Goal: Navigation & Orientation: Find specific page/section

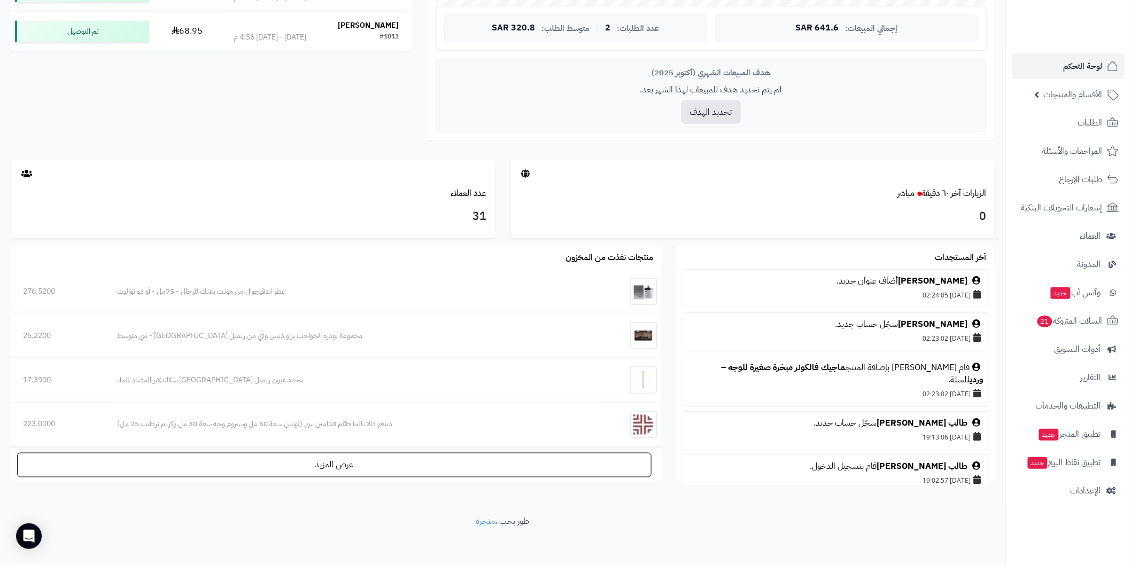
scroll to position [439, 0]
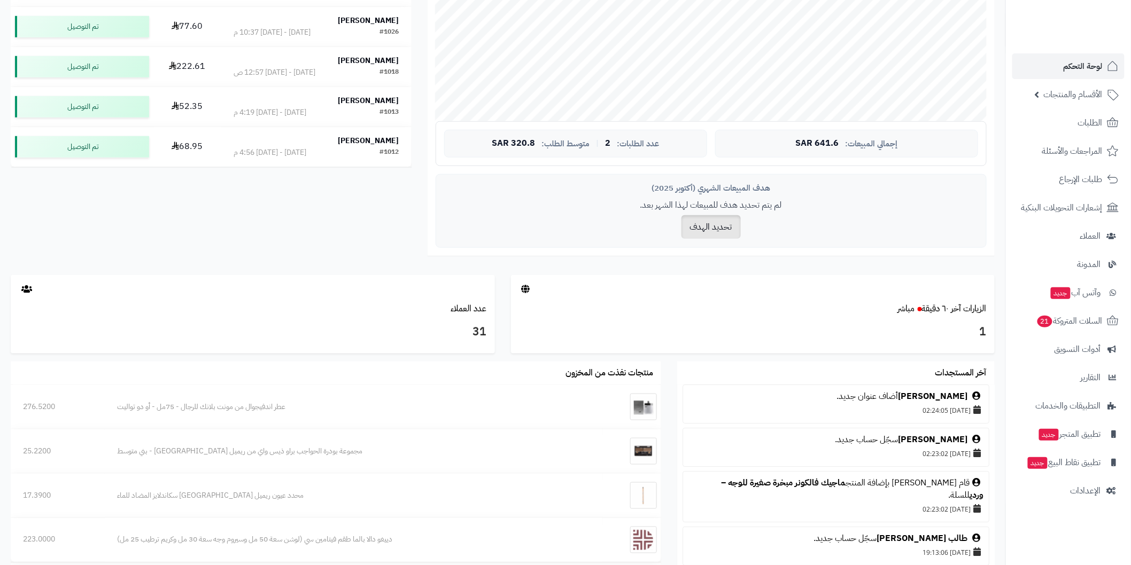
scroll to position [356, 0]
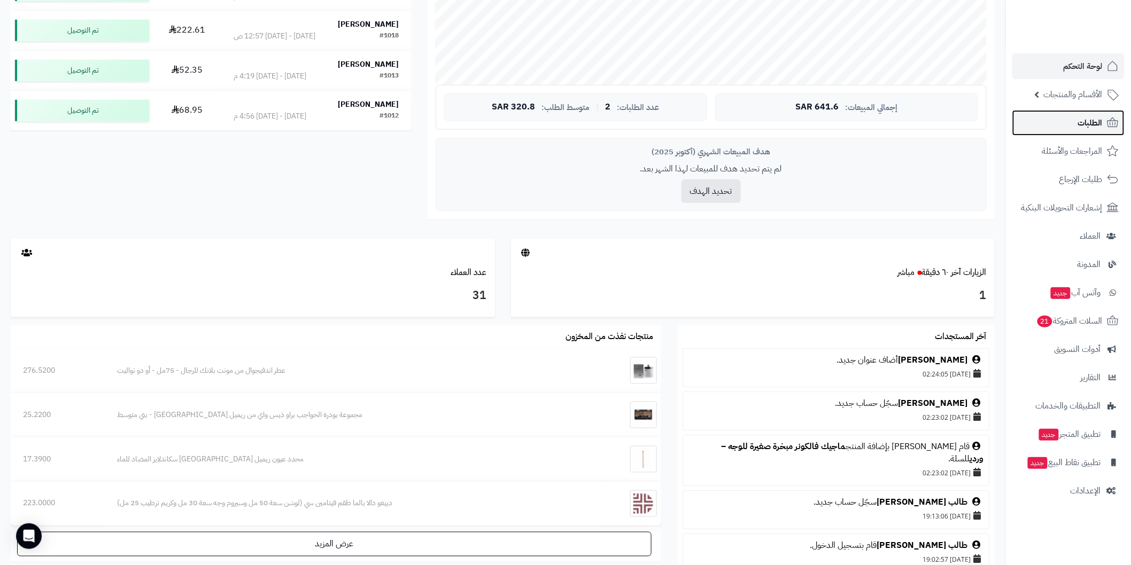
click at [1069, 121] on link "الطلبات" at bounding box center [1068, 123] width 112 height 26
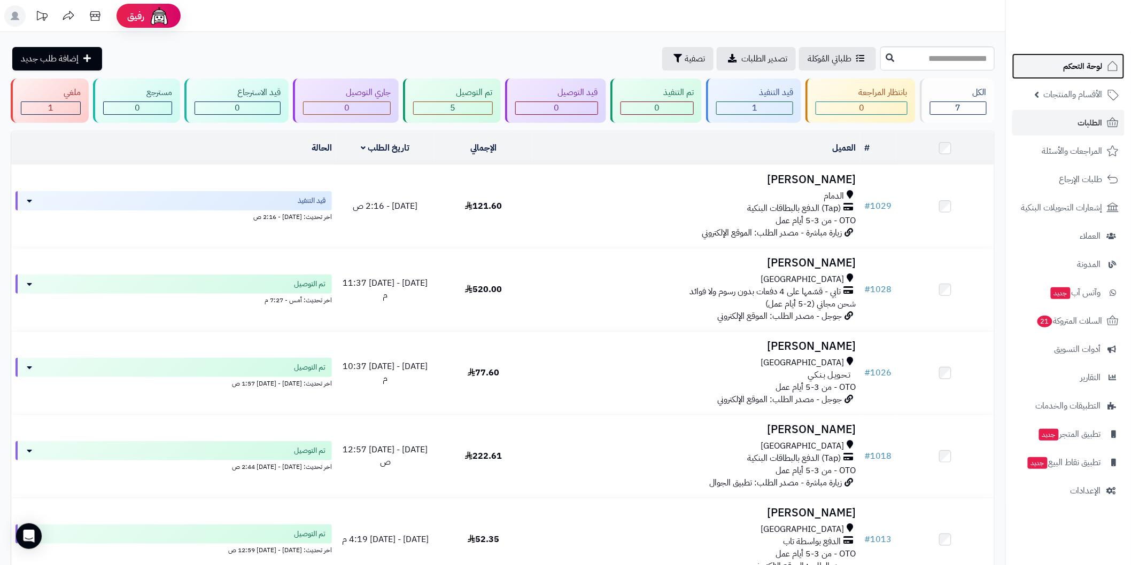
click at [1072, 66] on span "لوحة التحكم" at bounding box center [1082, 66] width 39 height 15
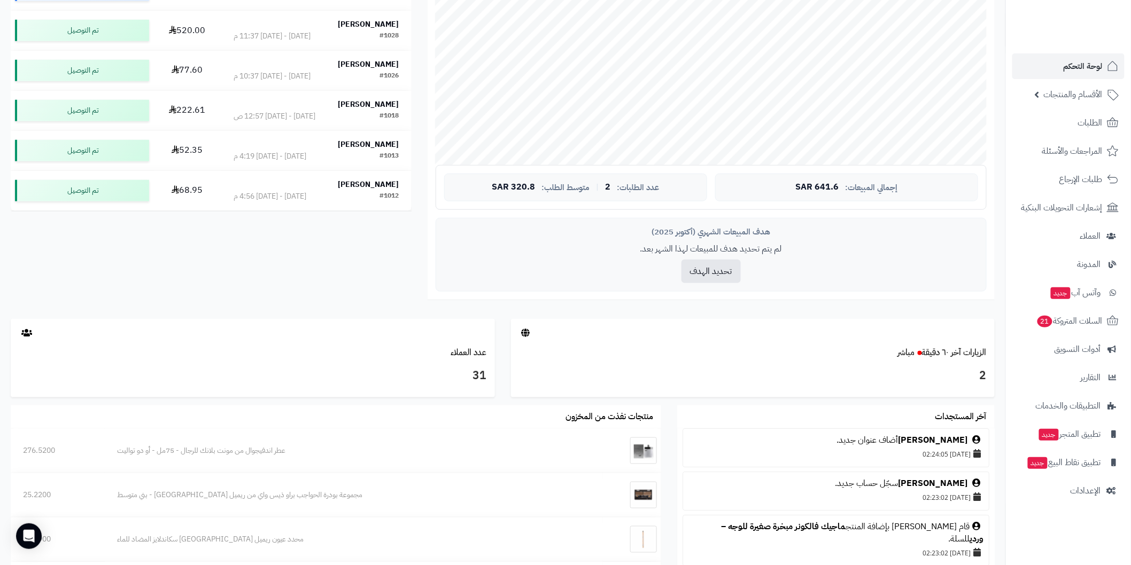
scroll to position [297, 0]
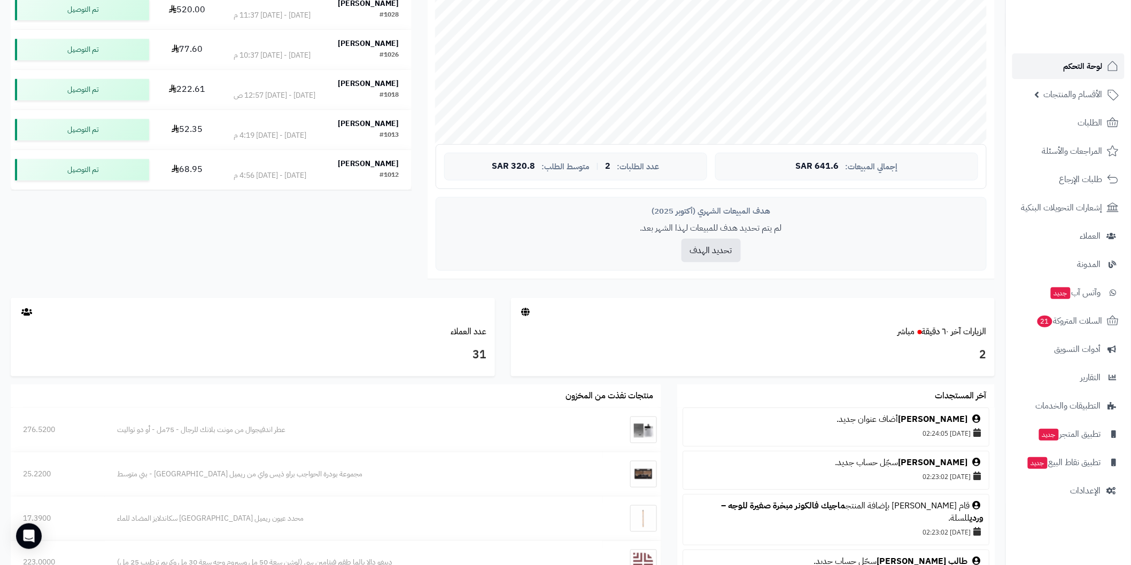
click at [1080, 71] on span "لوحة التحكم" at bounding box center [1082, 66] width 39 height 15
